Goal: Transaction & Acquisition: Book appointment/travel/reservation

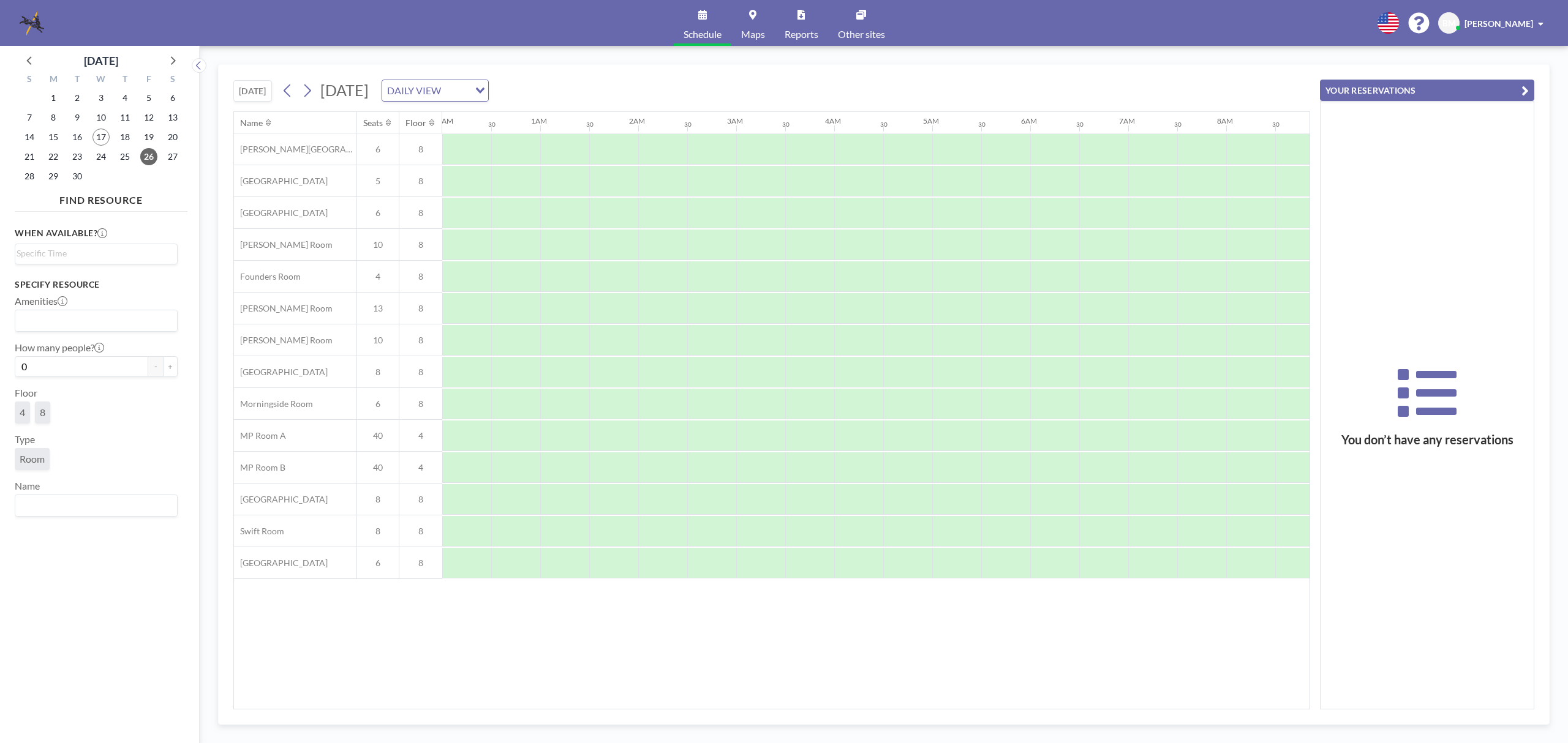
scroll to position [0, 735]
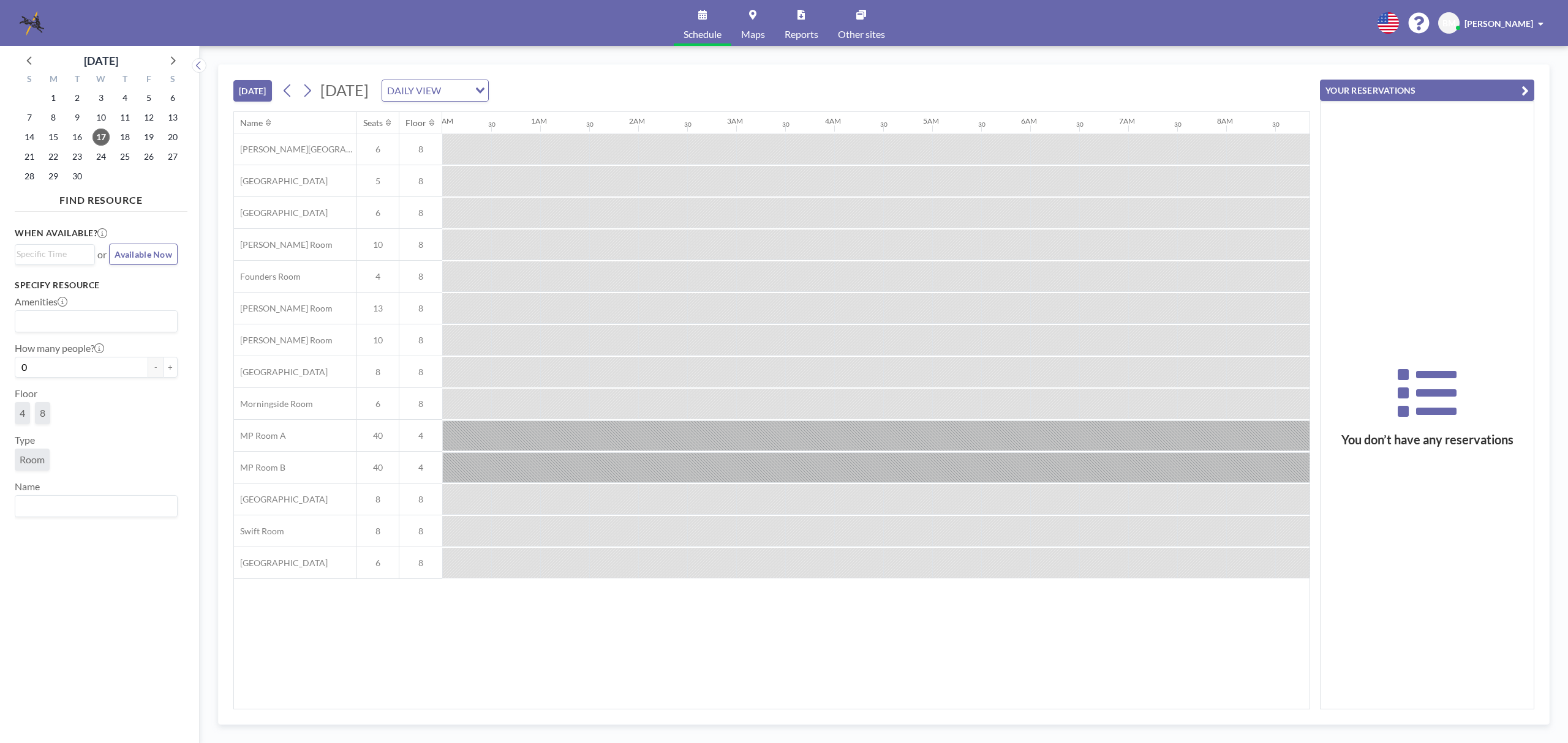
scroll to position [0, 1225]
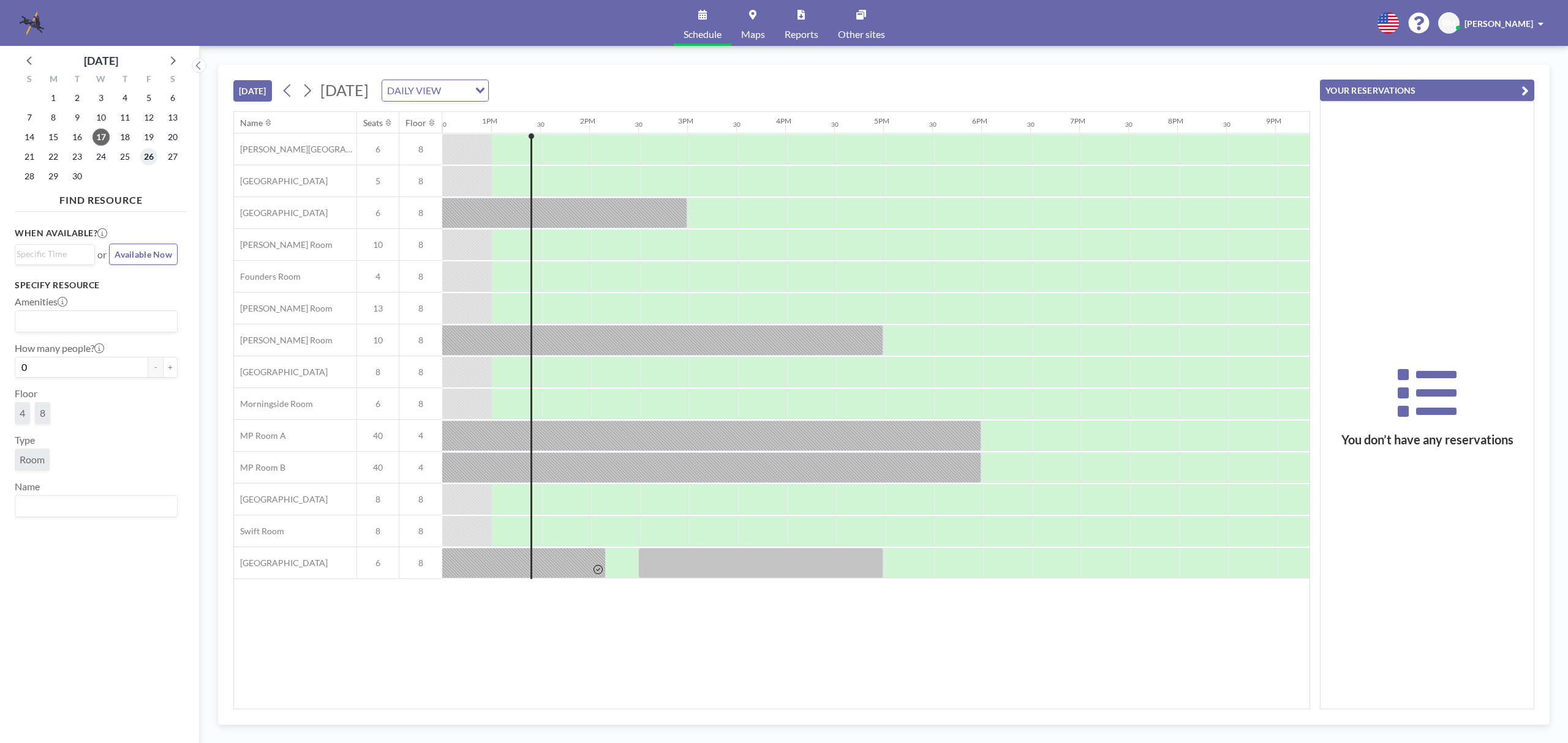
click at [147, 160] on span "26" at bounding box center [149, 156] width 17 height 17
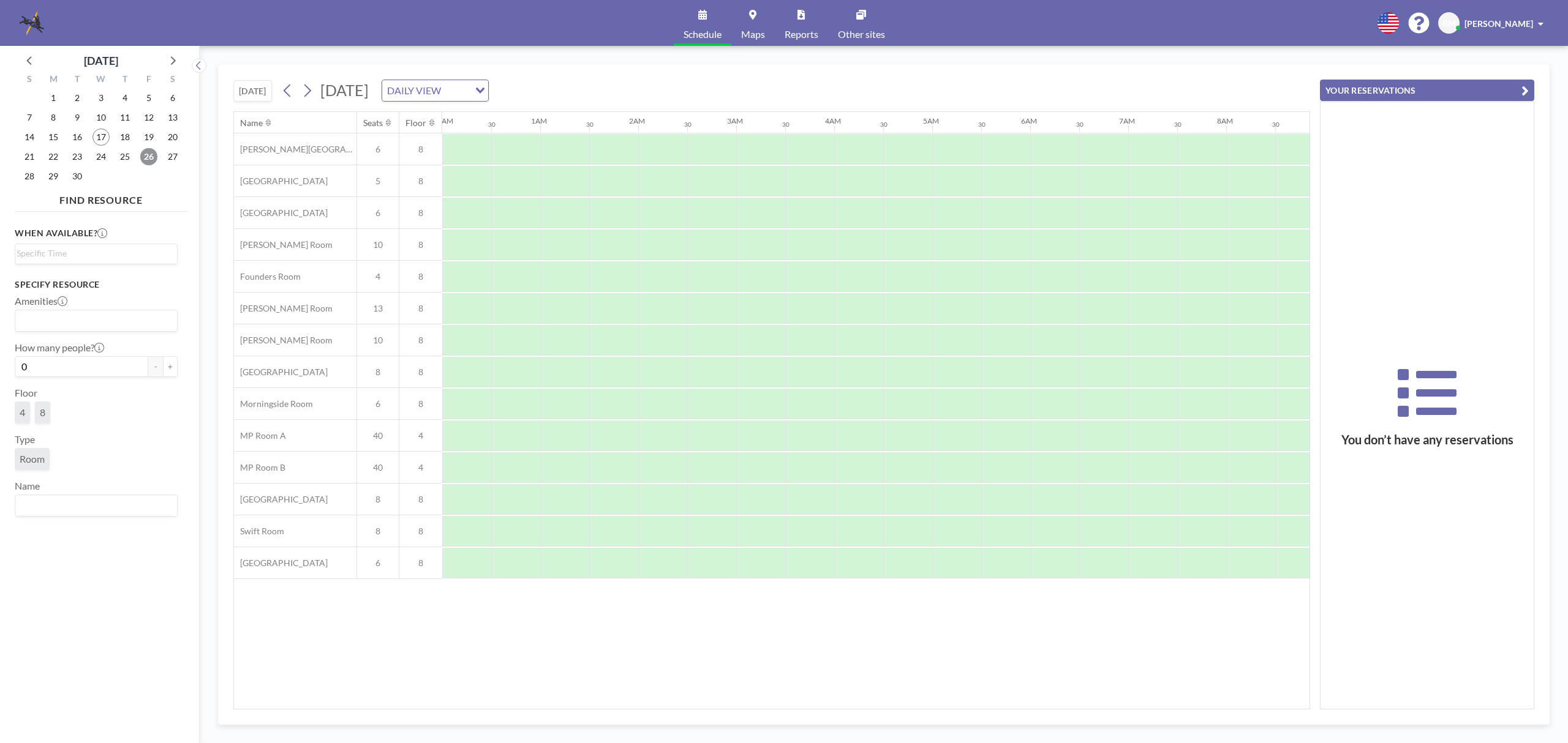
scroll to position [0, 735]
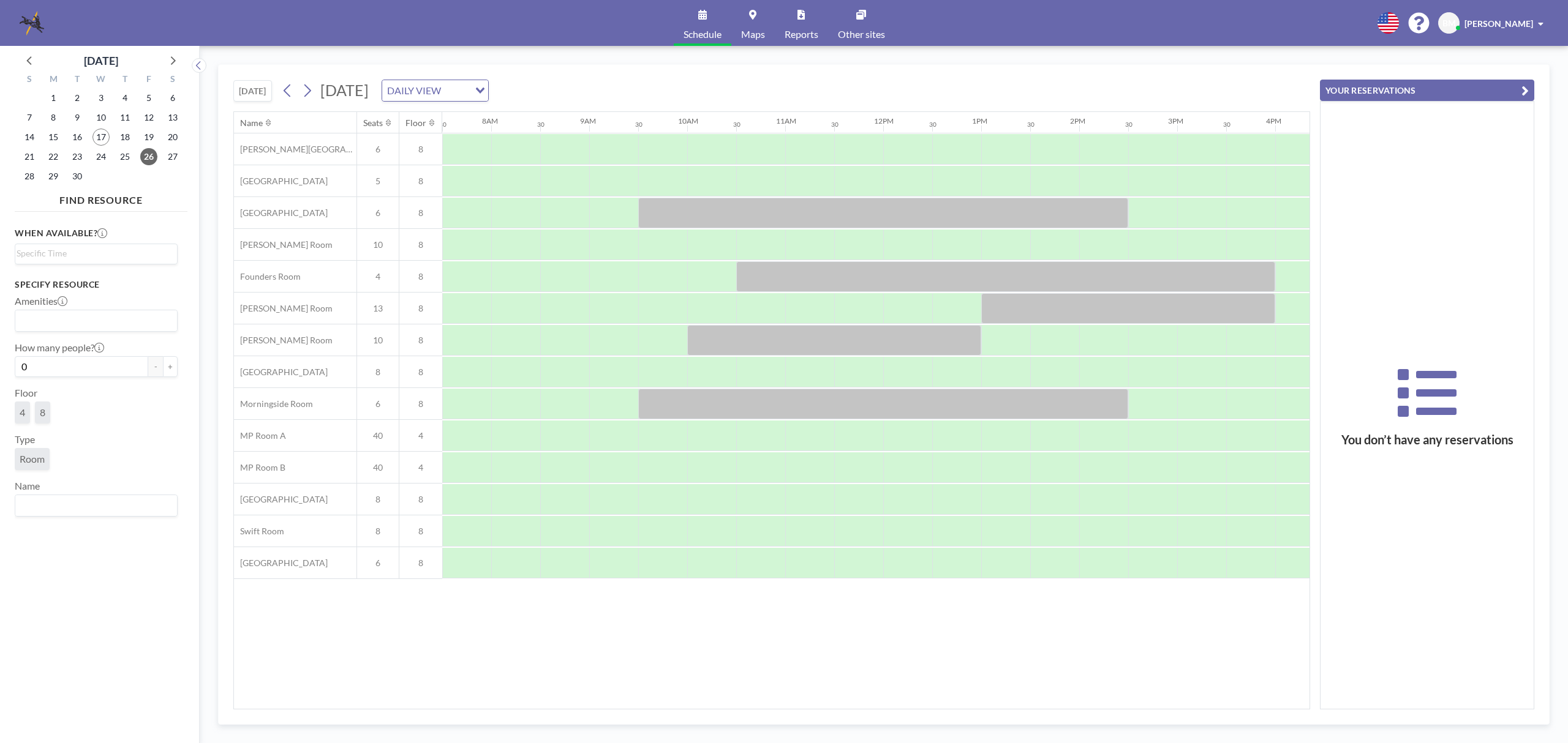
click at [1247, 83] on div "TODAY Friday, September 26, 2025 DAILY VIEW Loading..." at bounding box center [771, 88] width 1076 height 47
click at [101, 135] on span "17" at bounding box center [101, 137] width 17 height 17
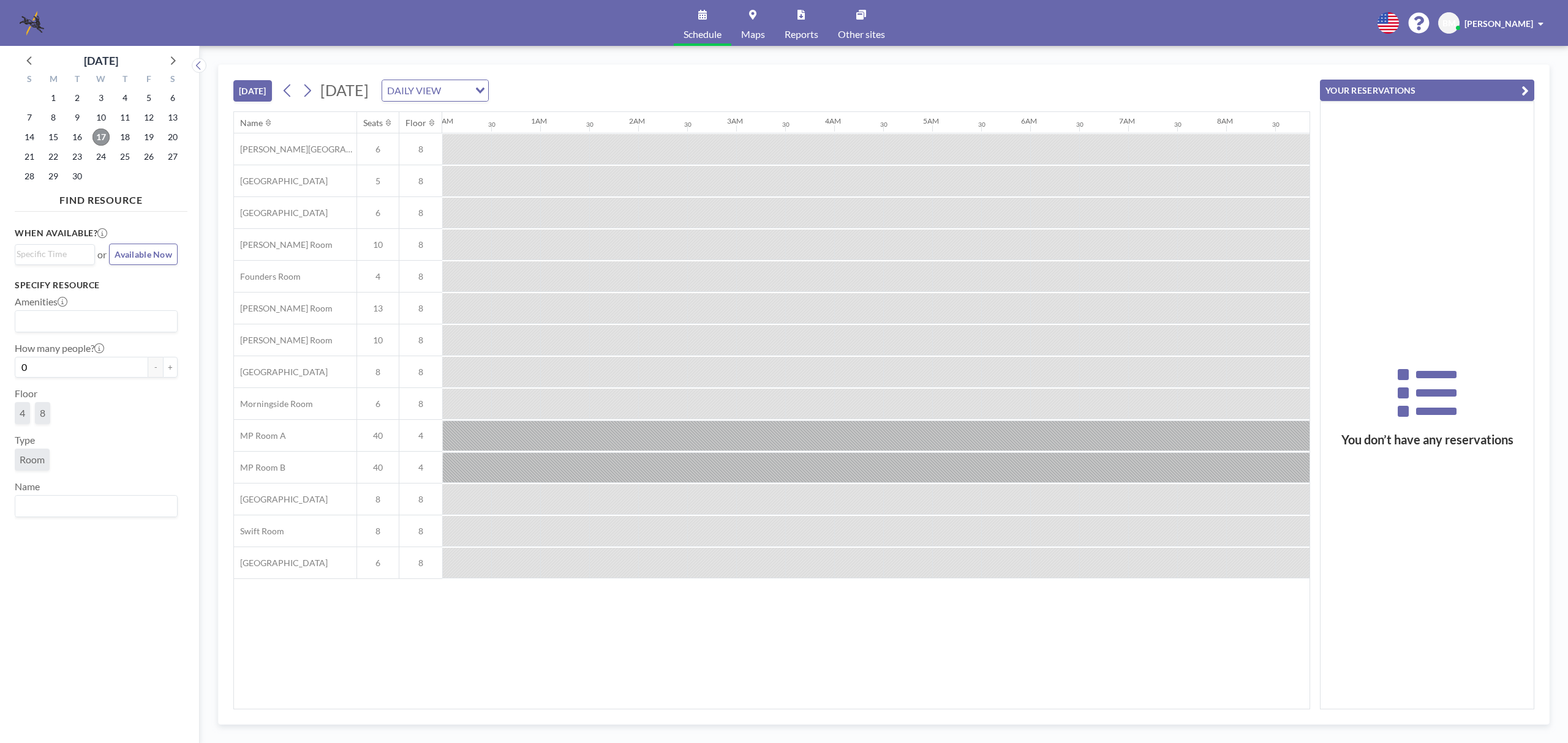
scroll to position [0, 1372]
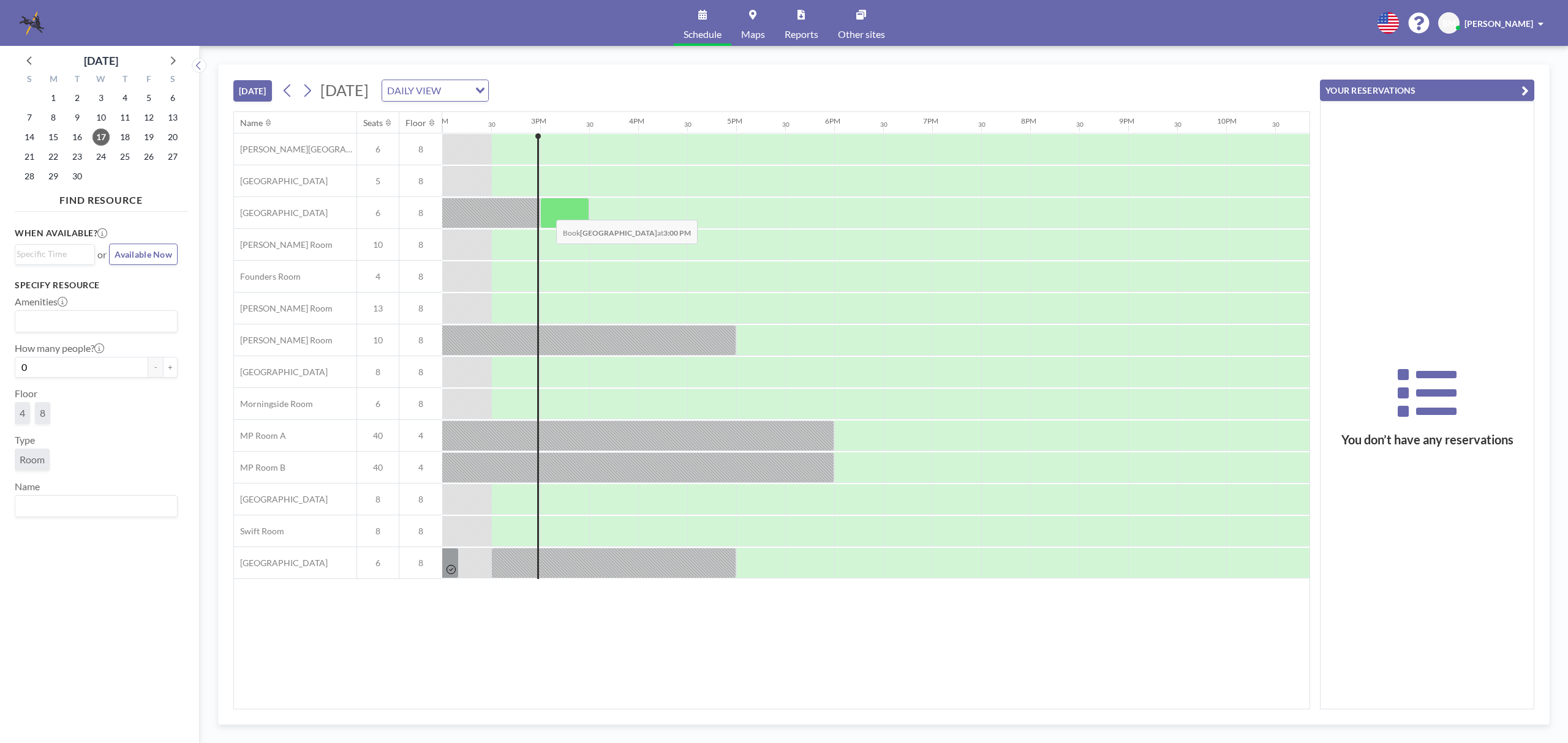
click at [546, 212] on div at bounding box center [565, 213] width 49 height 31
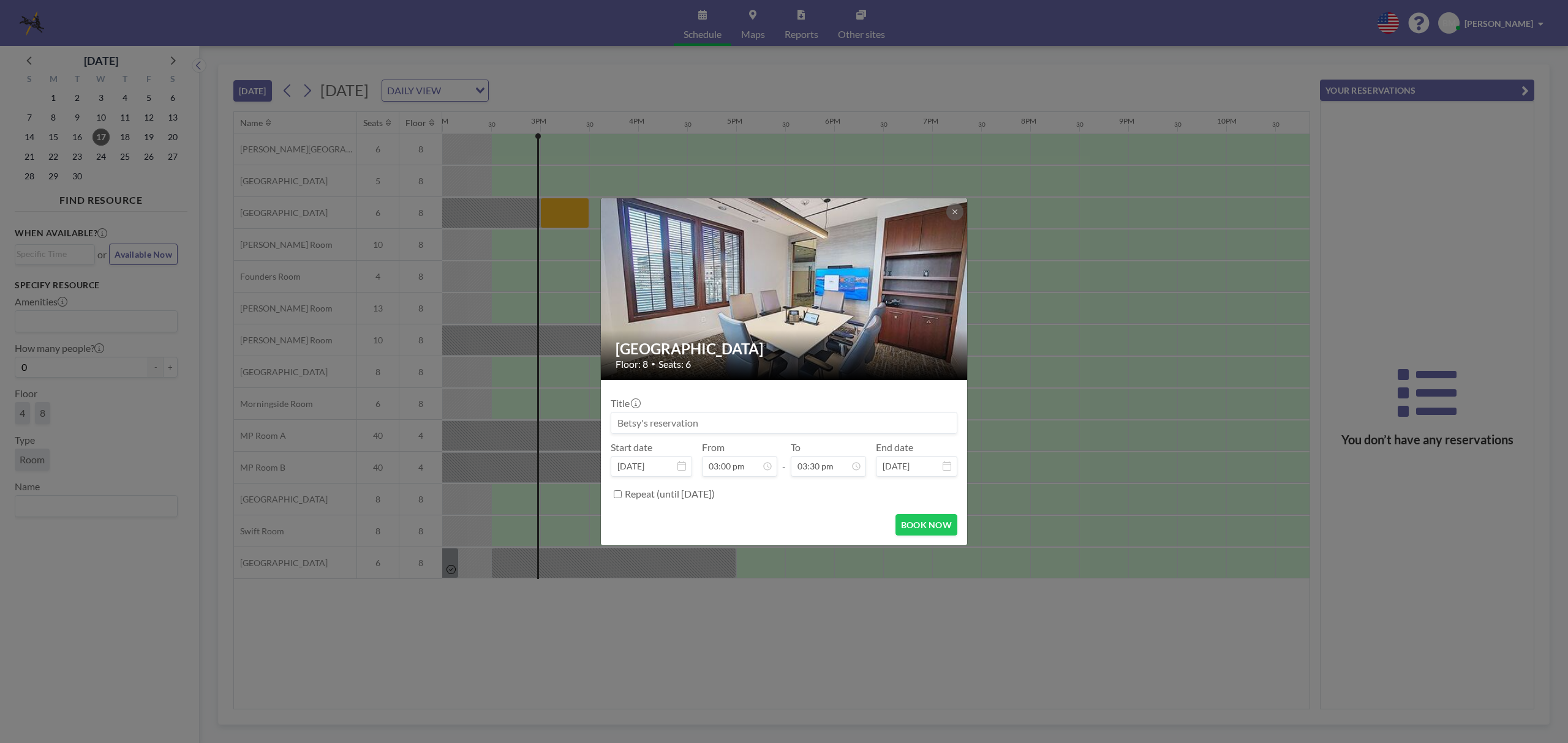
click at [709, 422] on input at bounding box center [784, 422] width 345 height 21
click at [939, 524] on button "BOOK NOW" at bounding box center [927, 524] width 62 height 21
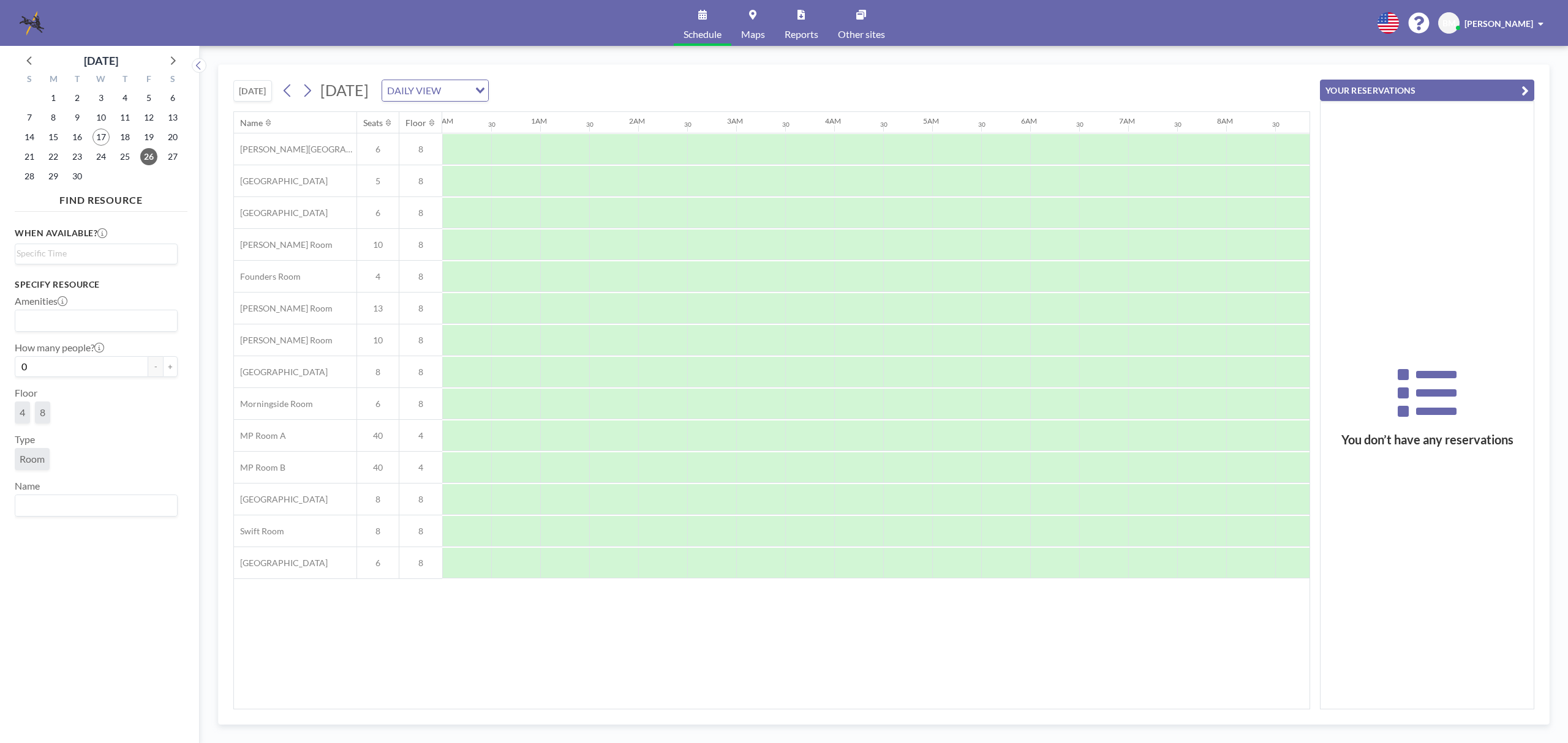
scroll to position [0, 735]
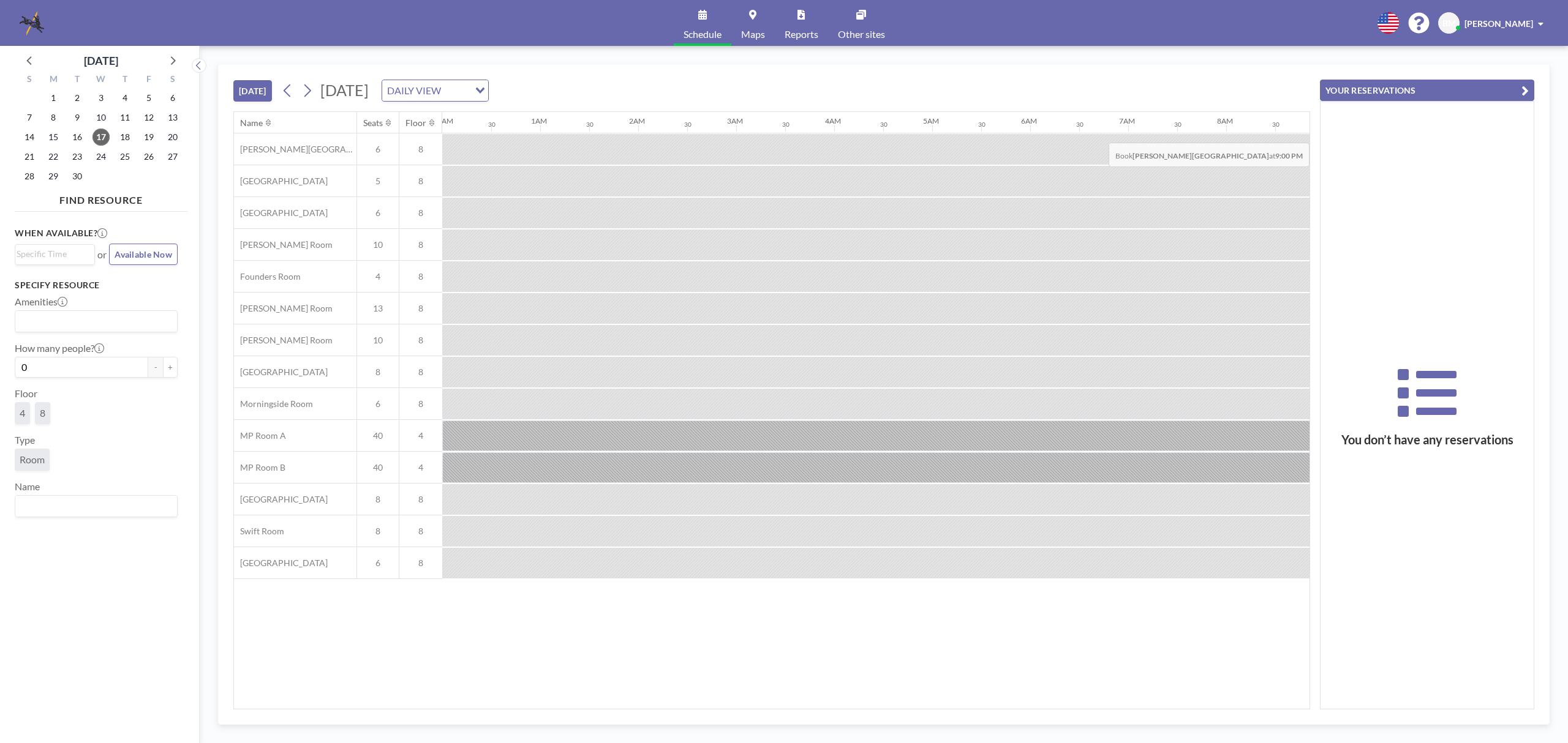
scroll to position [0, 1323]
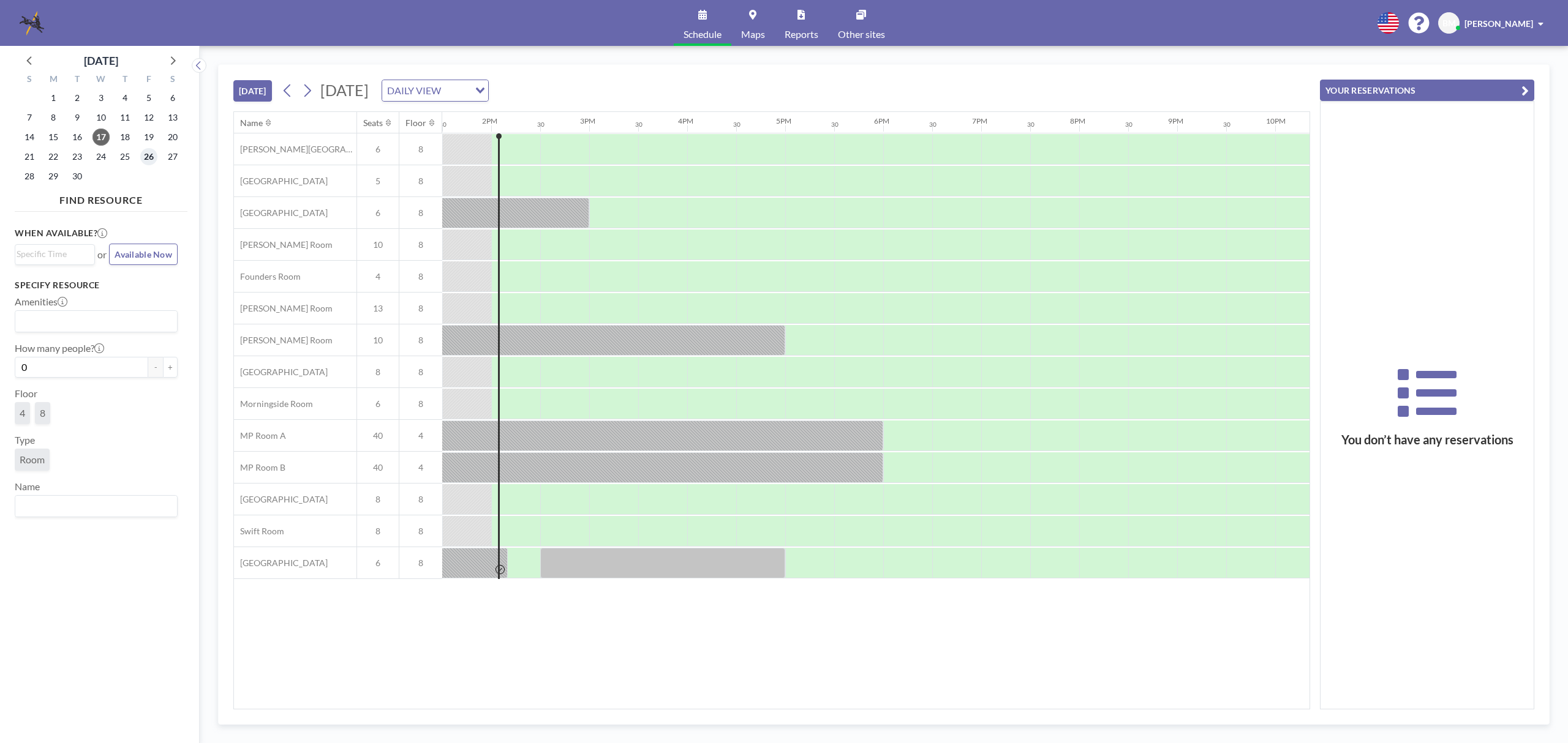
click at [146, 155] on span "26" at bounding box center [149, 156] width 17 height 17
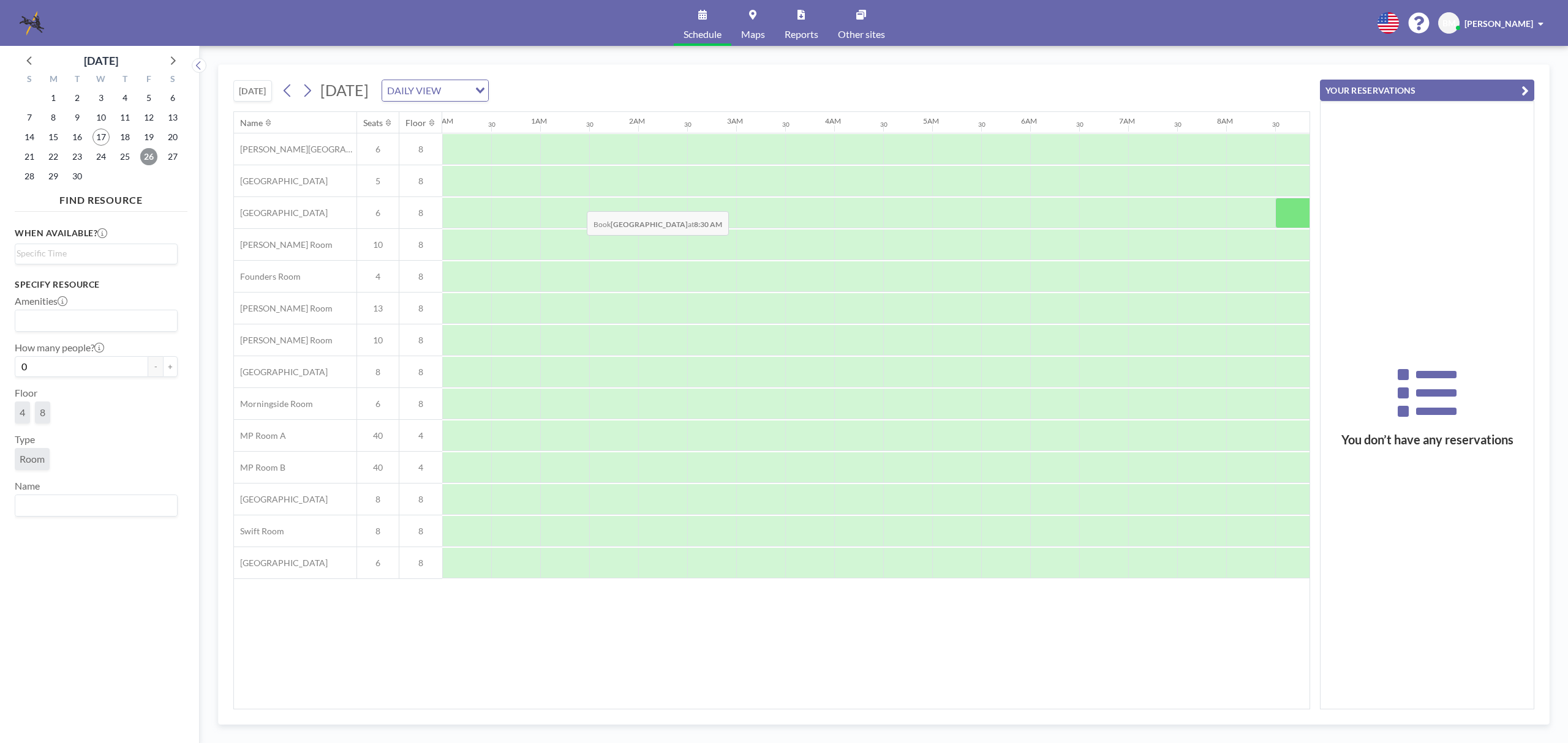
scroll to position [0, 735]
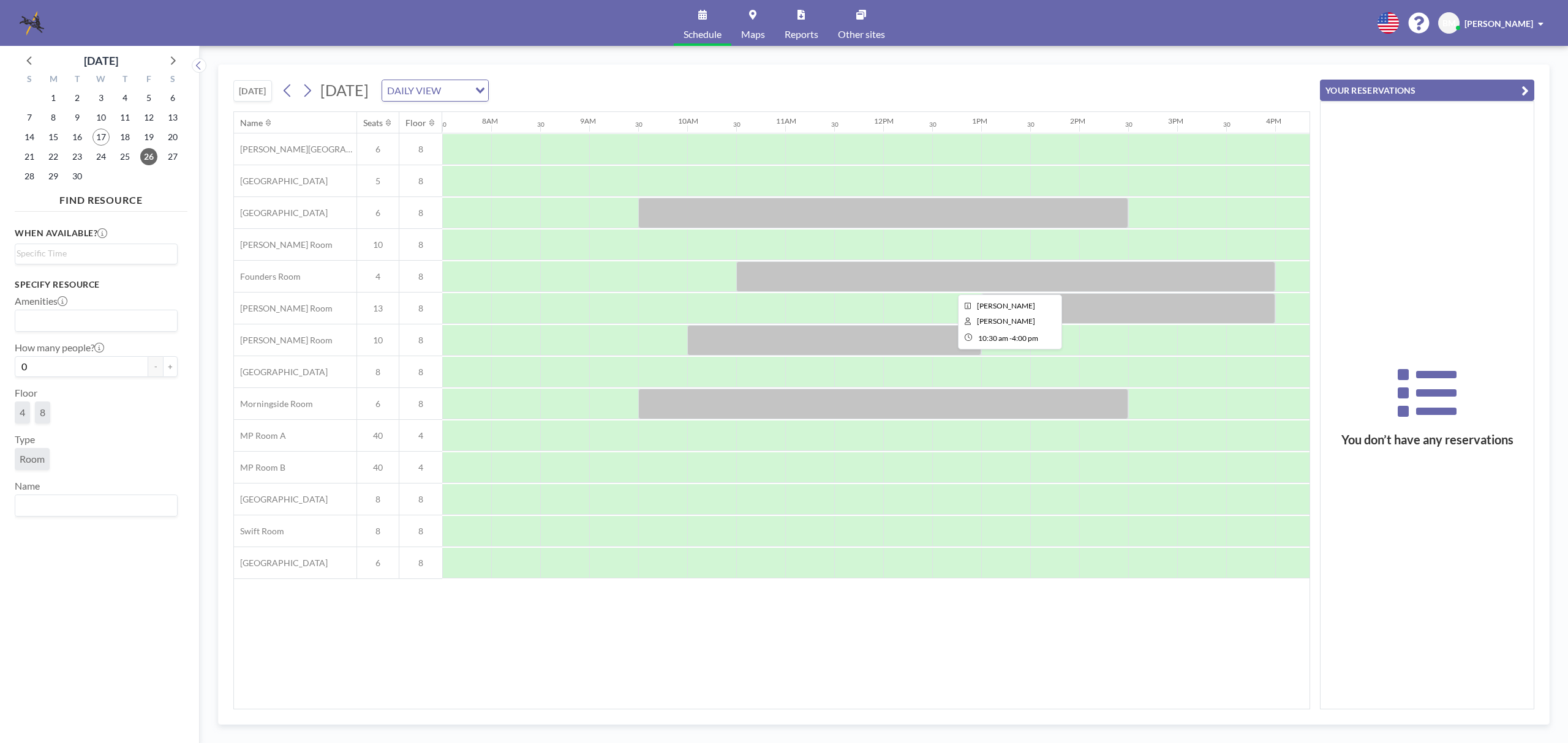
click at [926, 275] on div at bounding box center [1005, 277] width 539 height 31
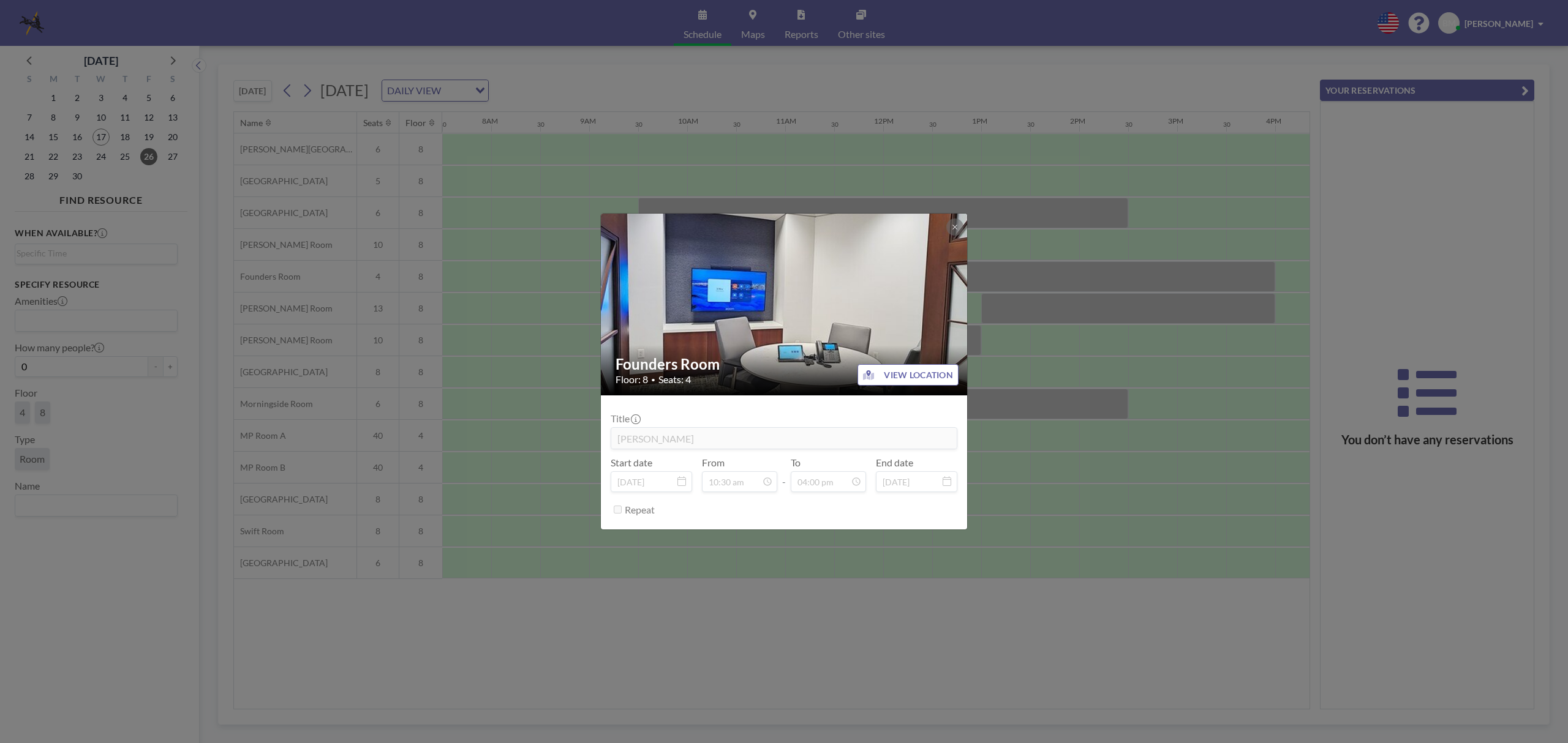
click at [951, 67] on div "Founders Room Floor: 8 • Seats: 4 VIEW LOCATION Title Ramona Kelly Start date S…" at bounding box center [784, 371] width 1568 height 743
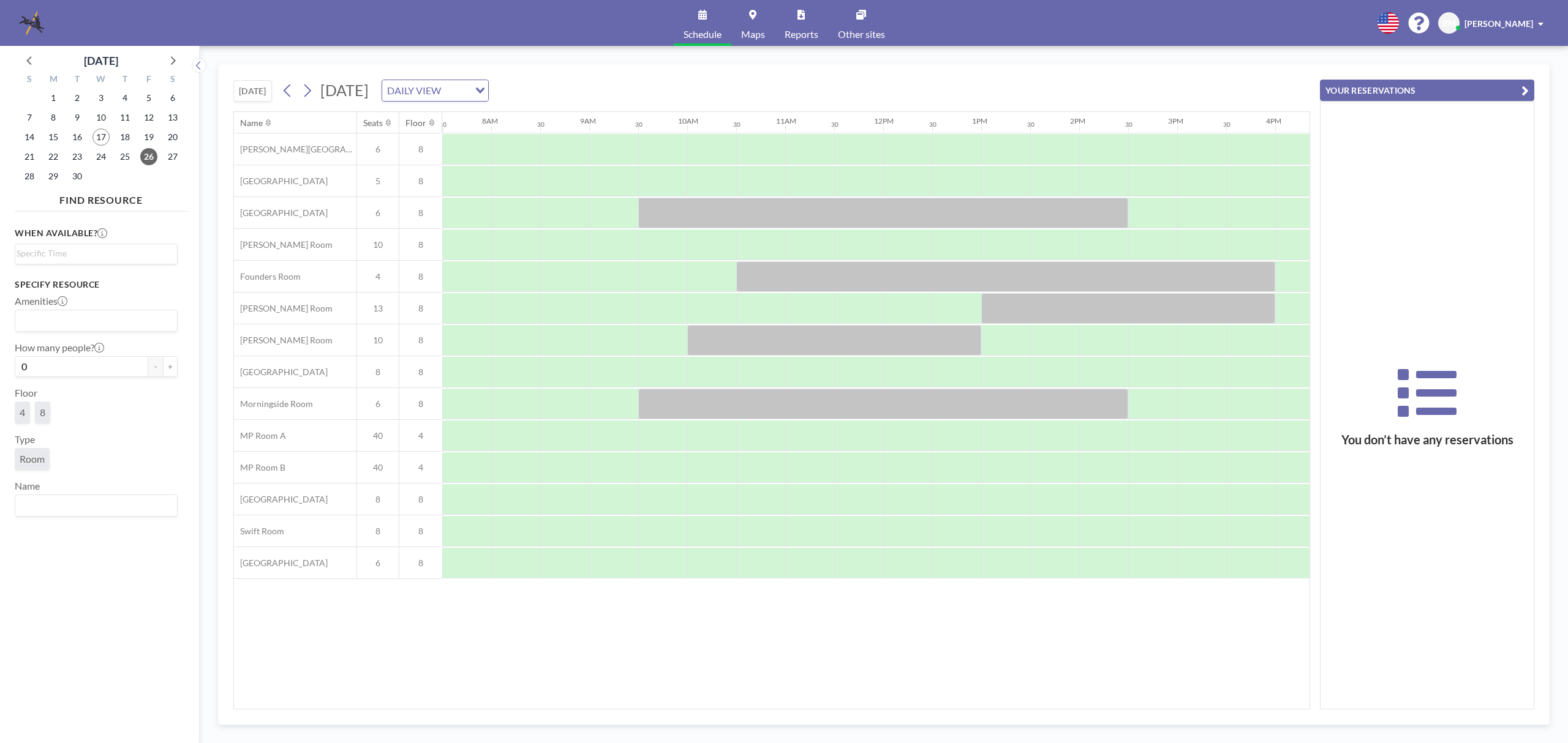
click at [252, 93] on button "[DATE]" at bounding box center [252, 91] width 38 height 21
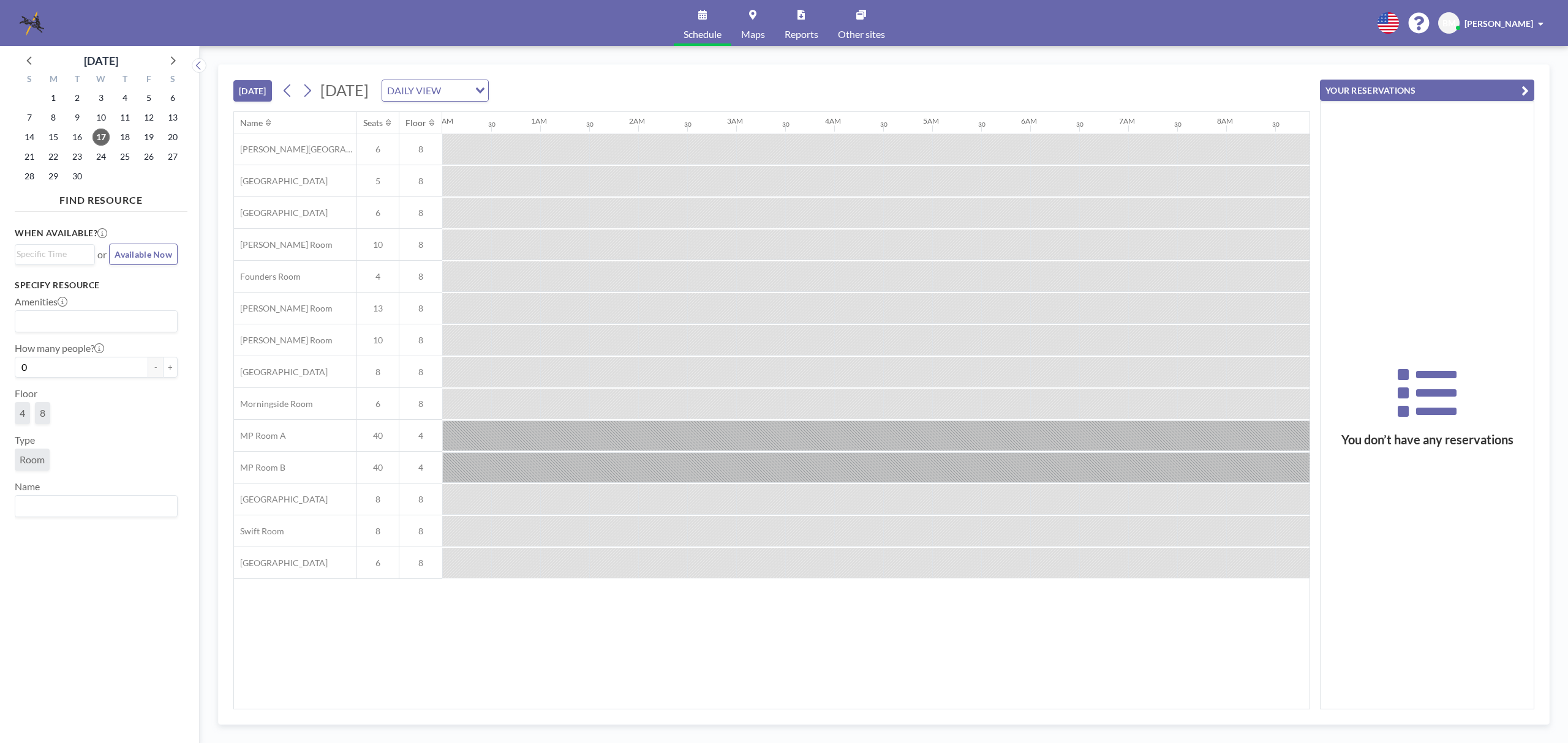
scroll to position [0, 1323]
